Goal: Check status: Check status

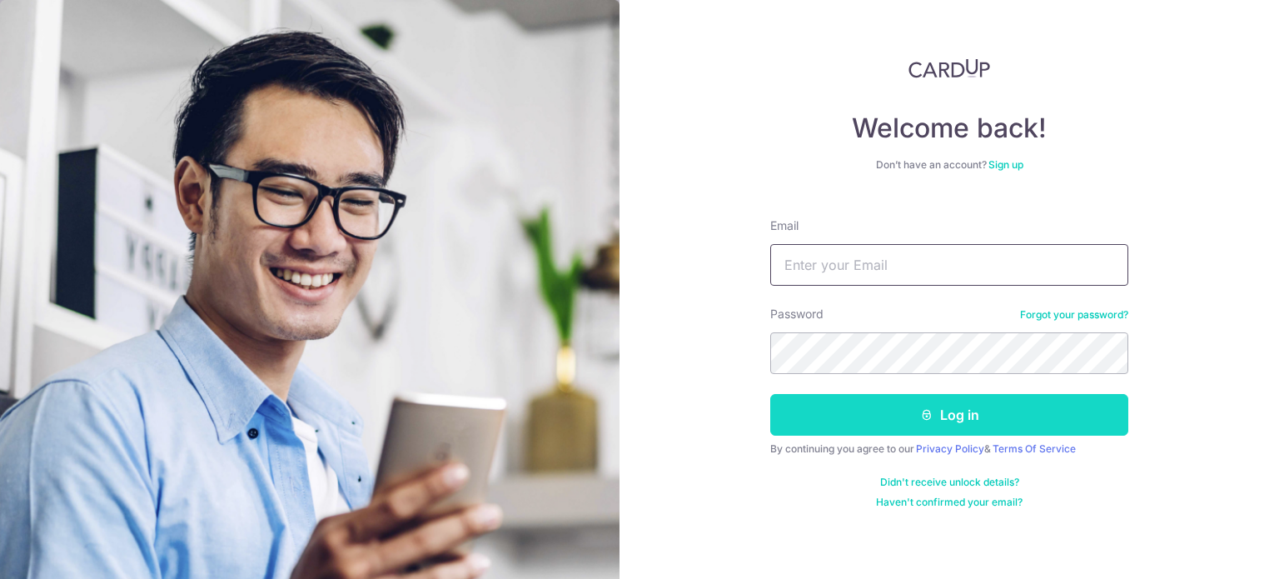
type input "[EMAIL_ADDRESS][DOMAIN_NAME]"
click at [910, 416] on button "Log in" at bounding box center [949, 415] width 358 height 42
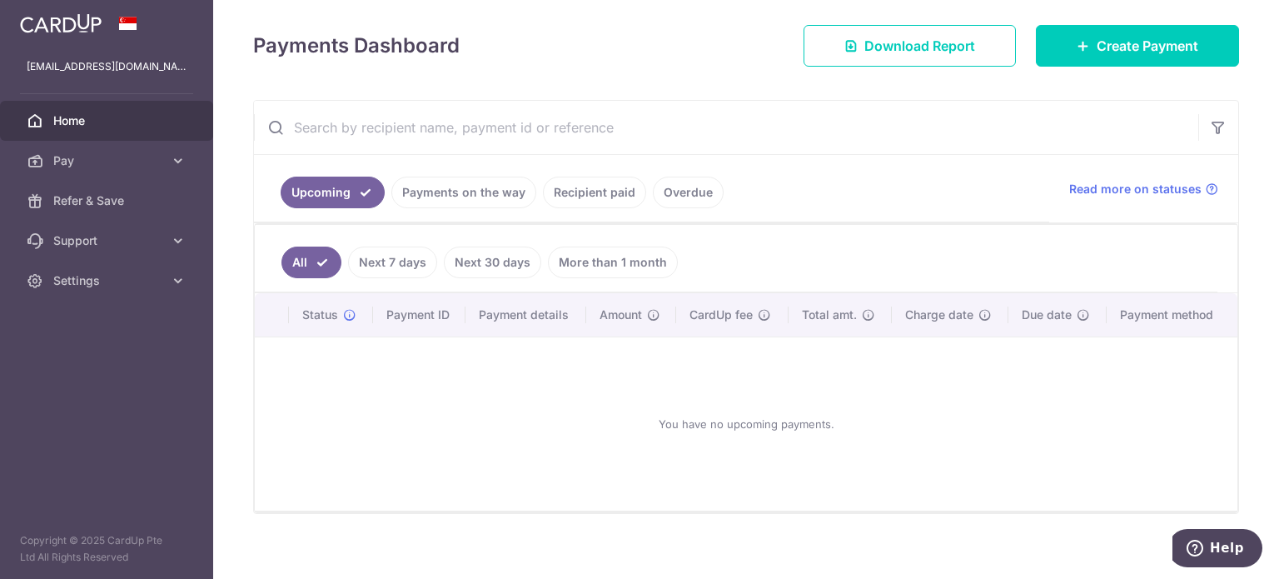
scroll to position [232, 0]
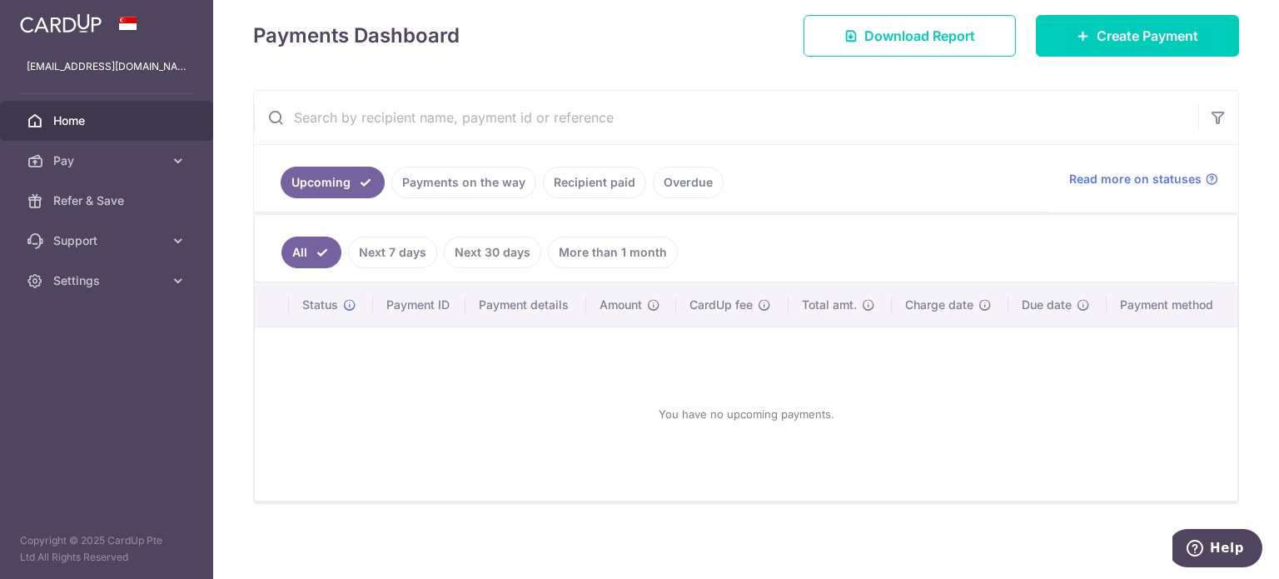
click at [508, 247] on link "Next 30 days" at bounding box center [492, 253] width 97 height 32
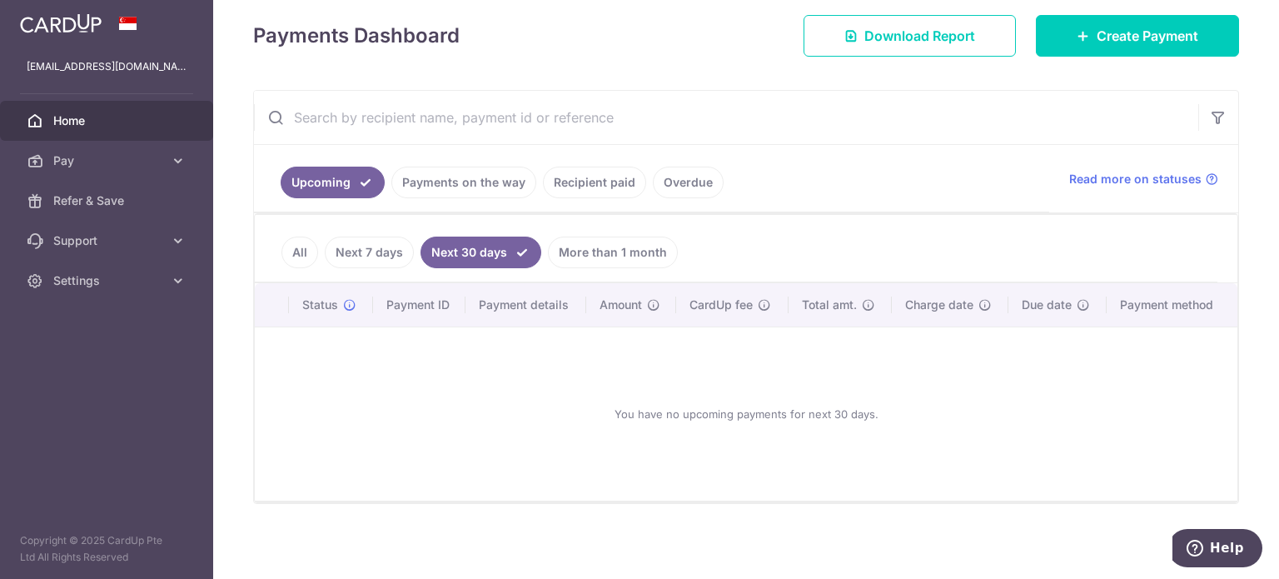
click at [625, 247] on link "More than 1 month" at bounding box center [613, 253] width 130 height 32
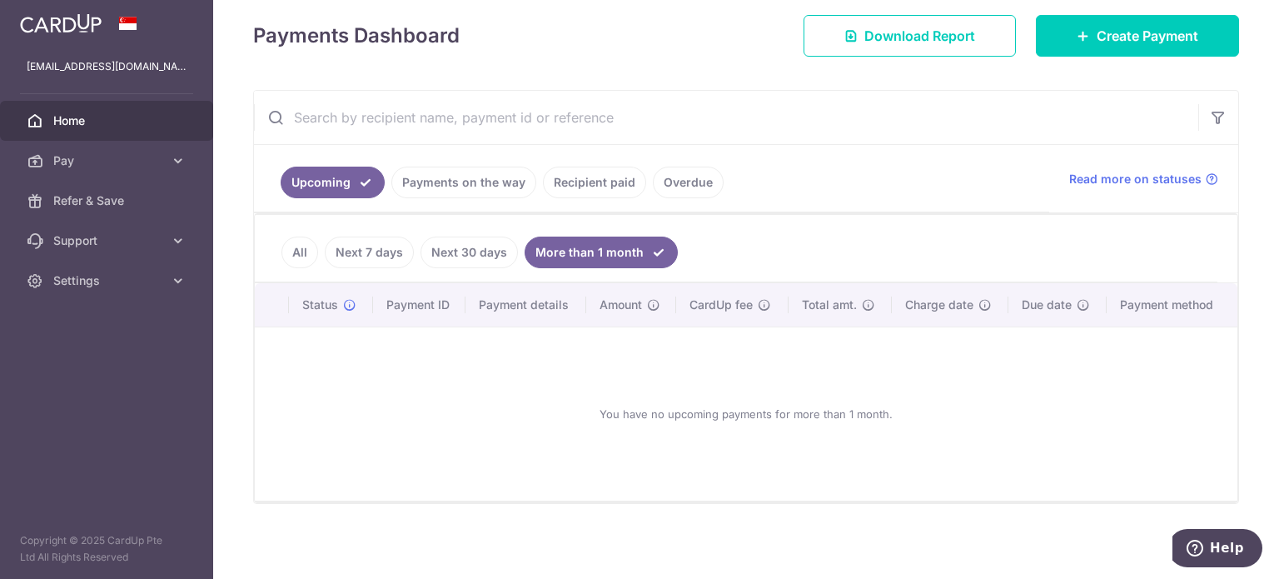
click at [576, 177] on link "Recipient paid" at bounding box center [594, 183] width 103 height 32
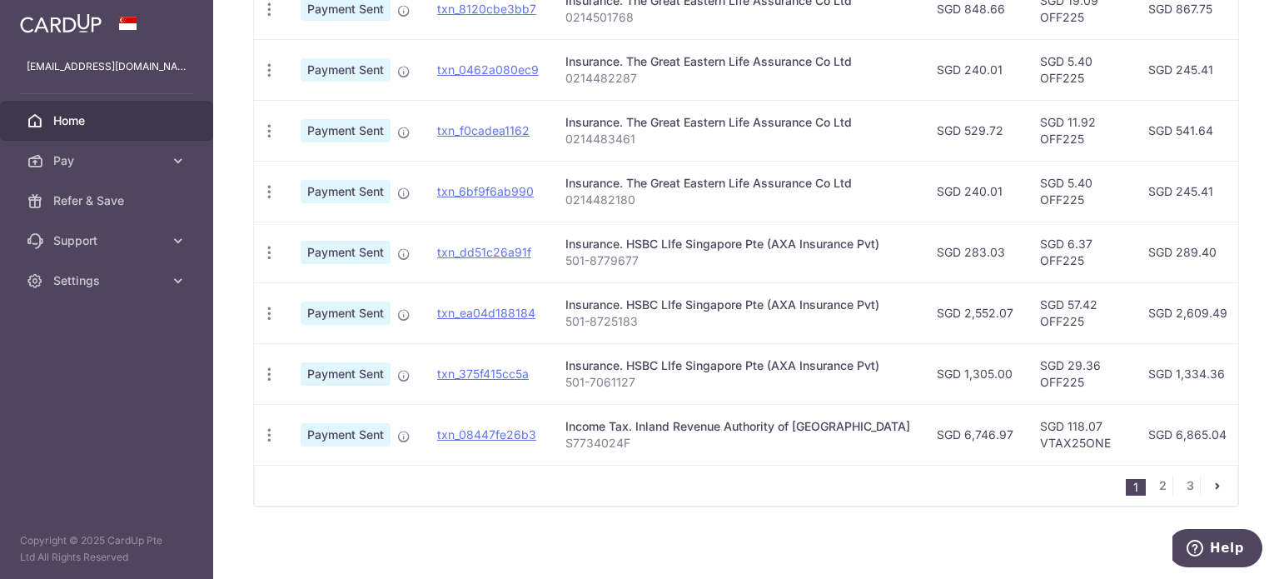
scroll to position [643, 0]
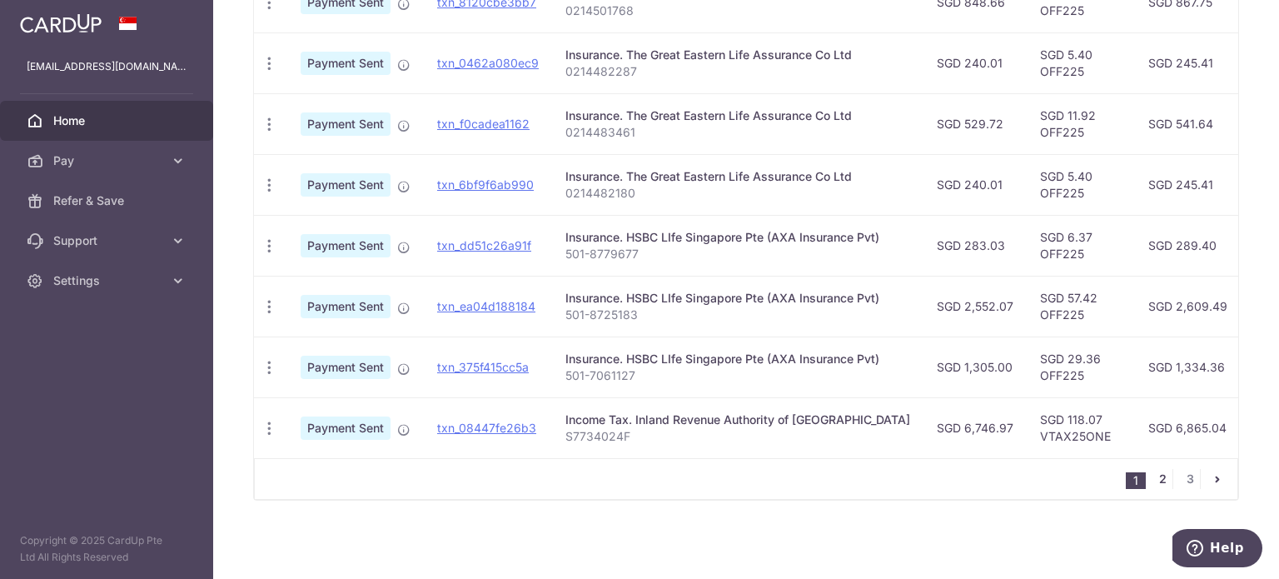
click at [1162, 483] on link "2" at bounding box center [1163, 479] width 20 height 20
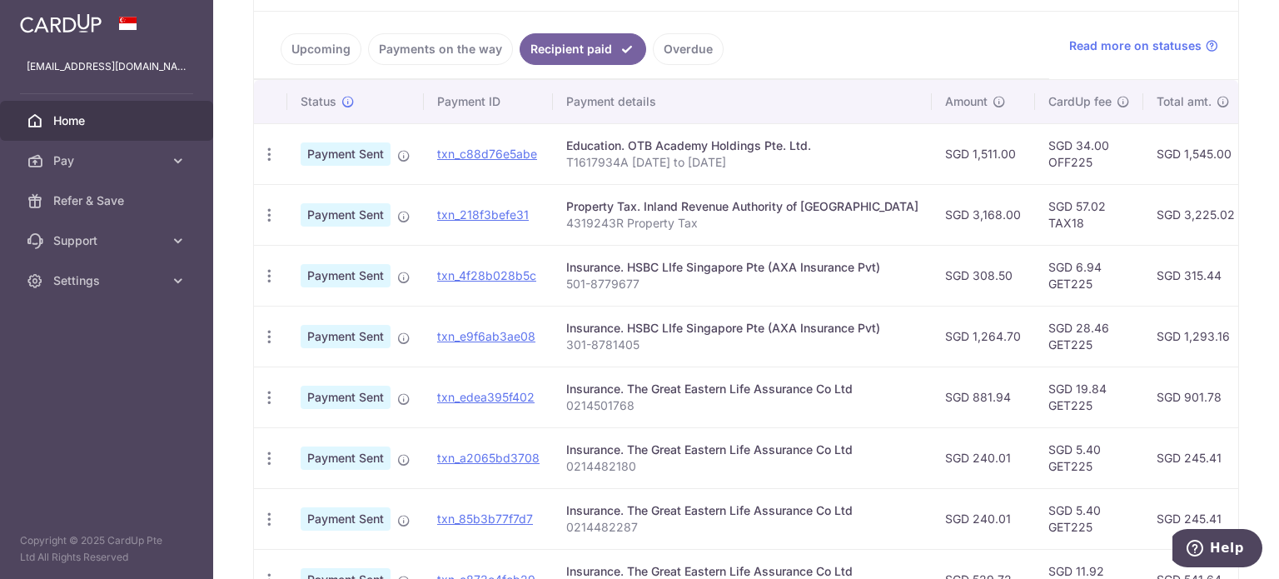
scroll to position [366, 0]
drag, startPoint x: 502, startPoint y: 331, endPoint x: 720, endPoint y: 50, distance: 355.0
click at [502, 331] on link "txn_e9f6ab3ae08" at bounding box center [486, 335] width 98 height 14
